Goal: Find specific page/section: Find specific page/section

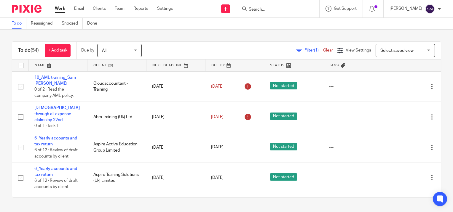
click at [253, 9] on input "Search" at bounding box center [274, 9] width 53 height 5
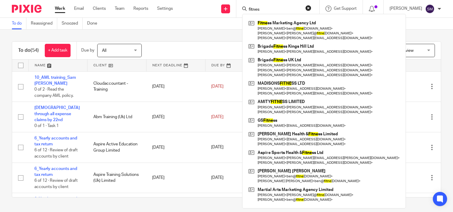
type input "fitnes"
click button "submit" at bounding box center [0, 0] width 0 height 0
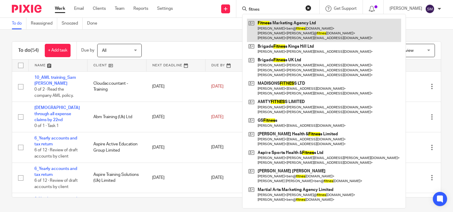
click at [273, 31] on link at bounding box center [324, 30] width 154 height 23
click at [268, 28] on link at bounding box center [324, 30] width 154 height 23
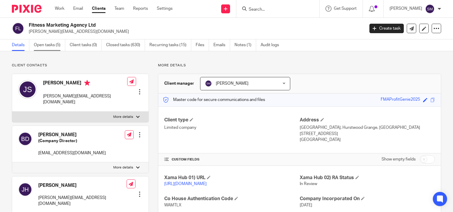
click at [52, 47] on link "Open tasks (5)" at bounding box center [49, 45] width 31 height 12
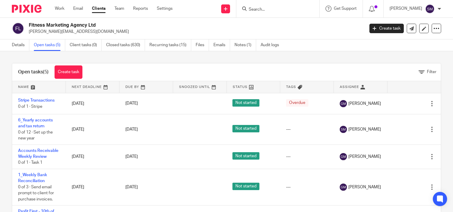
click at [285, 11] on input "Search" at bounding box center [274, 9] width 53 height 5
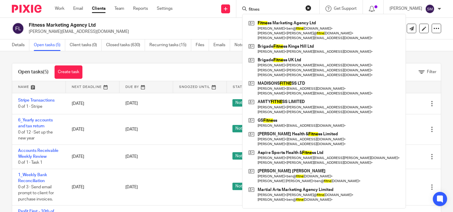
type input "fitnes"
click button "submit" at bounding box center [0, 0] width 0 height 0
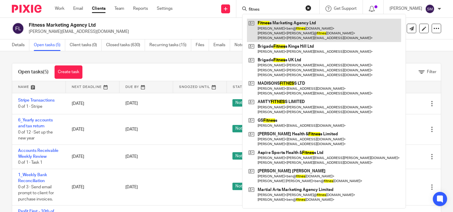
click at [263, 30] on link at bounding box center [324, 30] width 154 height 23
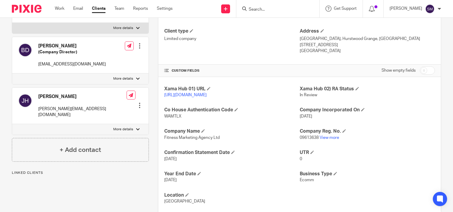
scroll to position [119, 0]
